Goal: Information Seeking & Learning: Learn about a topic

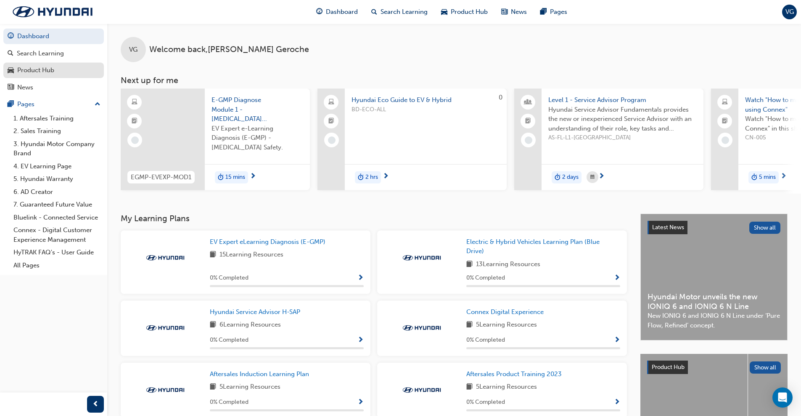
click at [53, 66] on div "Product Hub" at bounding box center [35, 71] width 37 height 10
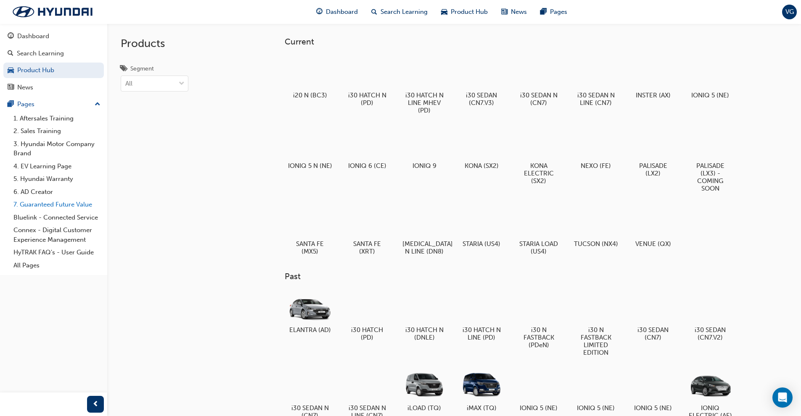
click at [51, 200] on link "7. Guaranteed Future Value" at bounding box center [57, 204] width 94 height 13
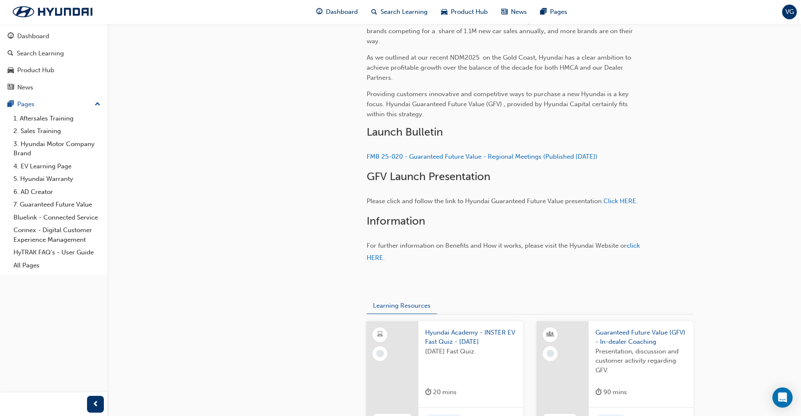
scroll to position [280, 0]
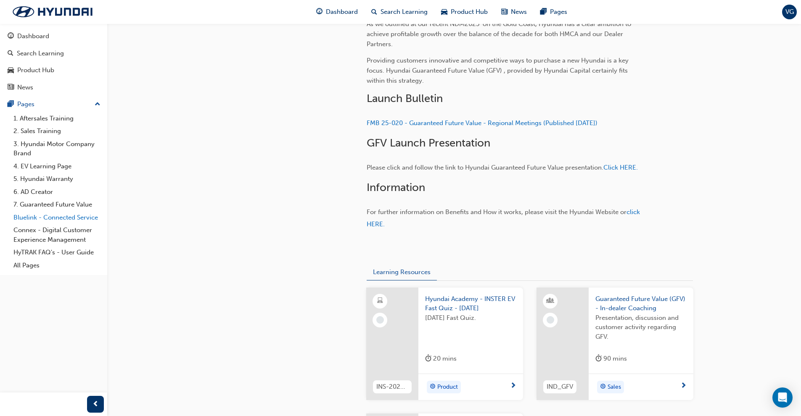
click at [81, 219] on link "Bluelink - Connected Service" at bounding box center [57, 217] width 94 height 13
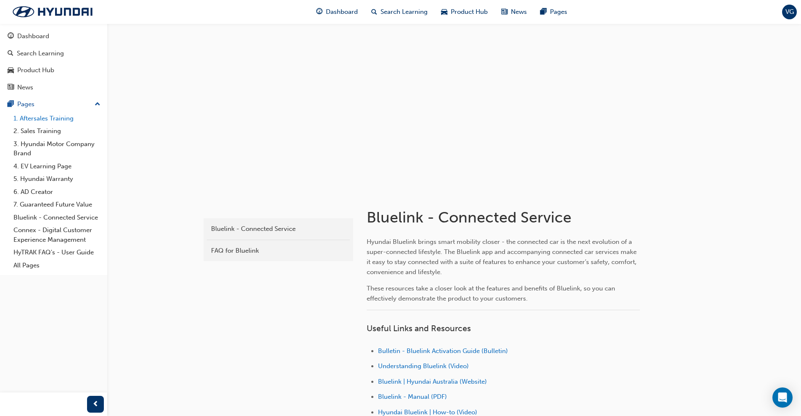
click at [33, 119] on link "1. Aftersales Training" at bounding box center [57, 118] width 94 height 13
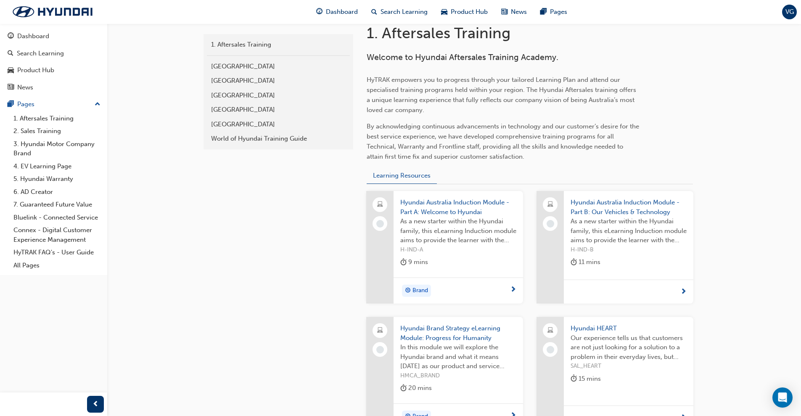
scroll to position [210, 0]
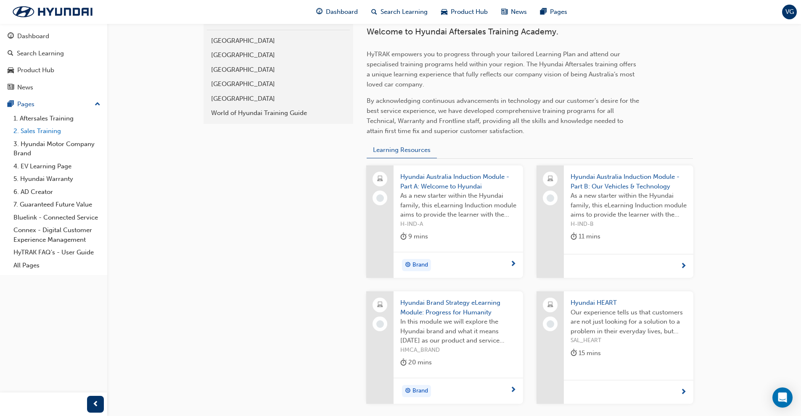
click at [34, 127] on link "2. Sales Training" at bounding box center [57, 131] width 94 height 13
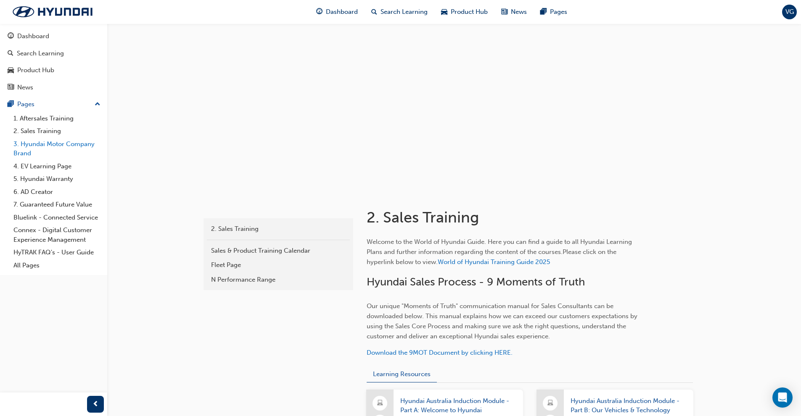
click at [50, 153] on link "3. Hyundai Motor Company Brand" at bounding box center [57, 149] width 94 height 22
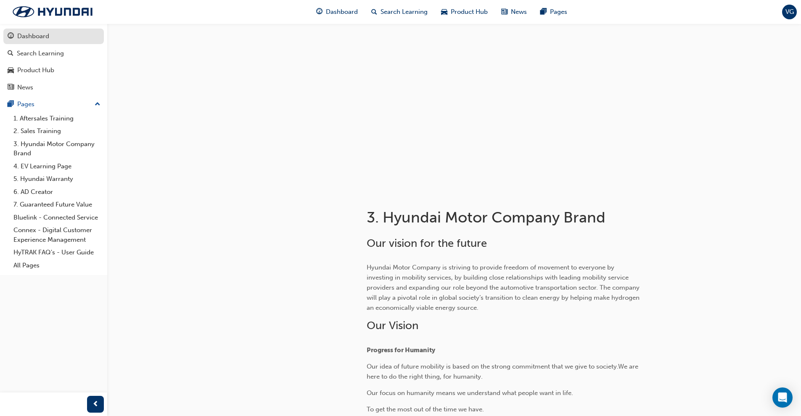
click at [21, 32] on div "Dashboard" at bounding box center [33, 37] width 32 height 10
